Goal: Find specific page/section: Find specific page/section

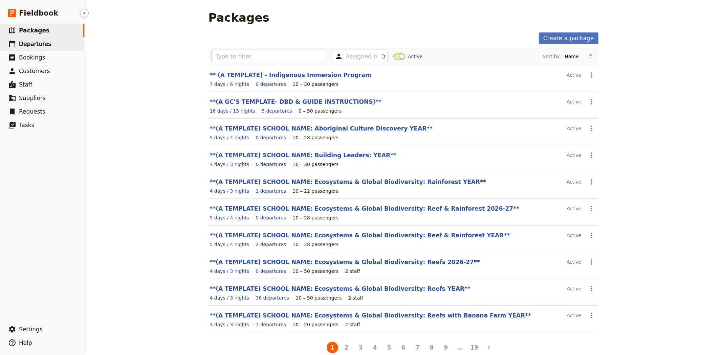
click at [23, 41] on span "Departures" at bounding box center [35, 44] width 32 height 7
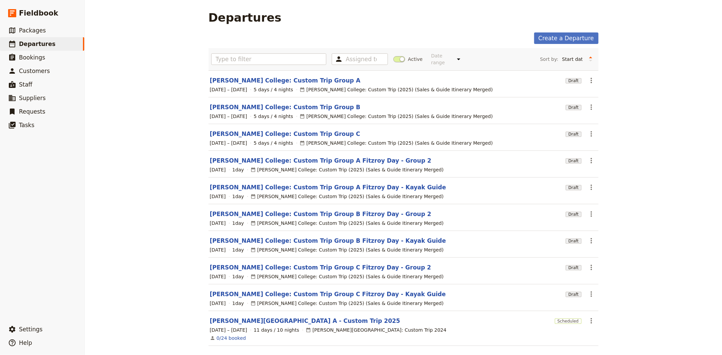
click at [393, 56] on span at bounding box center [399, 59] width 12 height 6
click at [393, 56] on input "Active" at bounding box center [393, 56] width 0 height 0
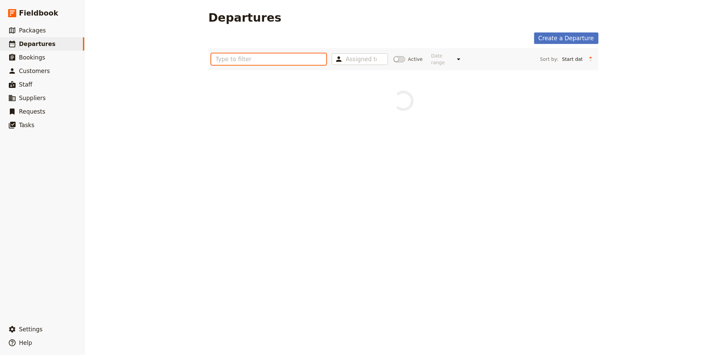
click at [296, 55] on input "text" at bounding box center [268, 59] width 115 height 12
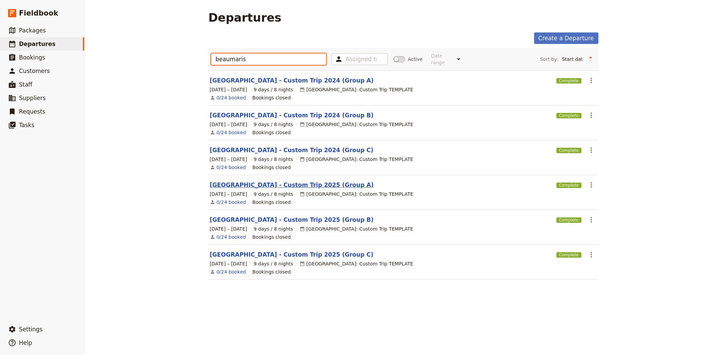
type input "beaumaris"
click at [335, 181] on link "[GEOGRAPHIC_DATA] - Custom Trip 2025 (Group A)" at bounding box center [292, 185] width 164 height 8
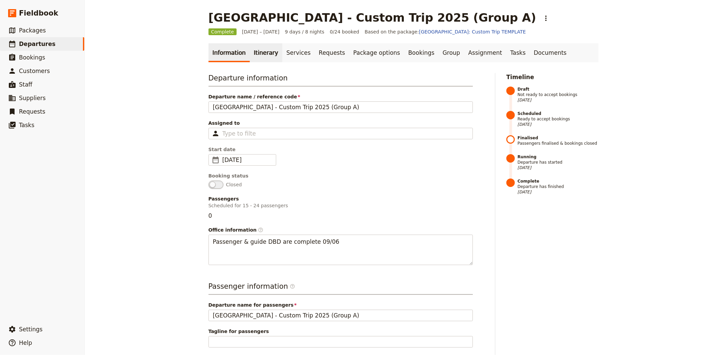
click at [259, 53] on link "Itinerary" at bounding box center [266, 52] width 32 height 19
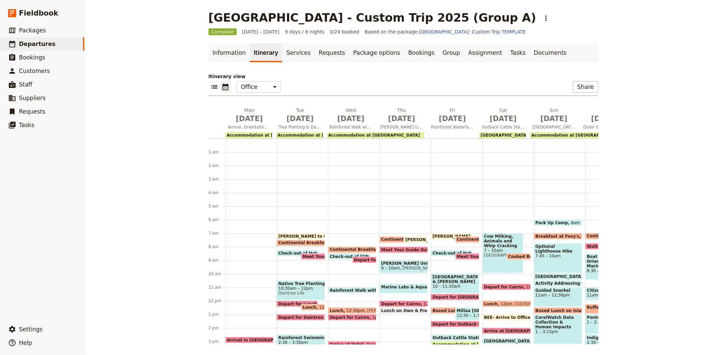
scroll to position [74, 0]
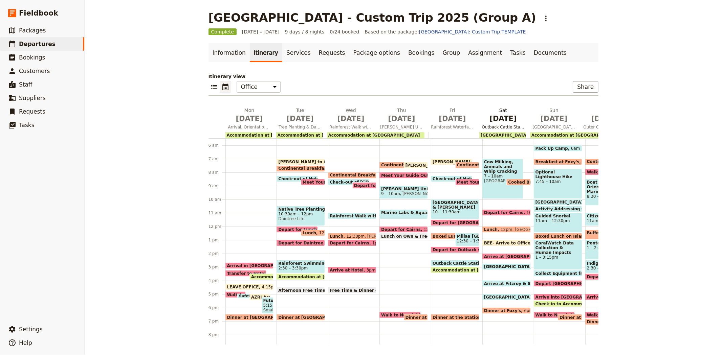
click at [499, 120] on span "[DATE]" at bounding box center [503, 119] width 43 height 10
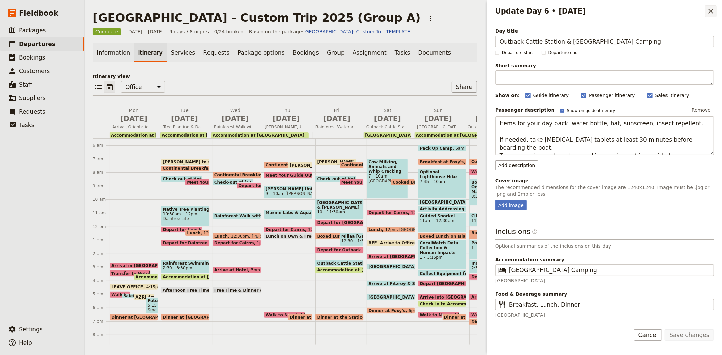
click at [706, 14] on icon "Close drawer" at bounding box center [710, 11] width 8 height 8
